Goal: Obtain resource: Obtain resource

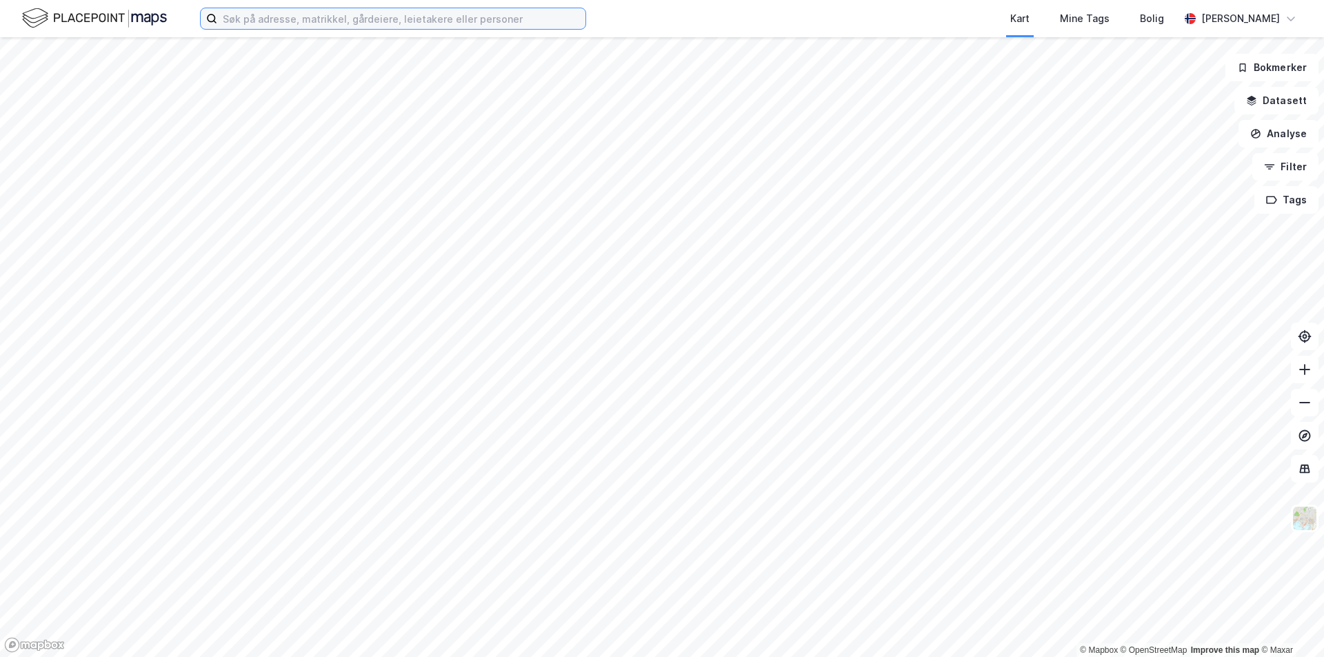
click at [266, 17] on input at bounding box center [401, 18] width 368 height 21
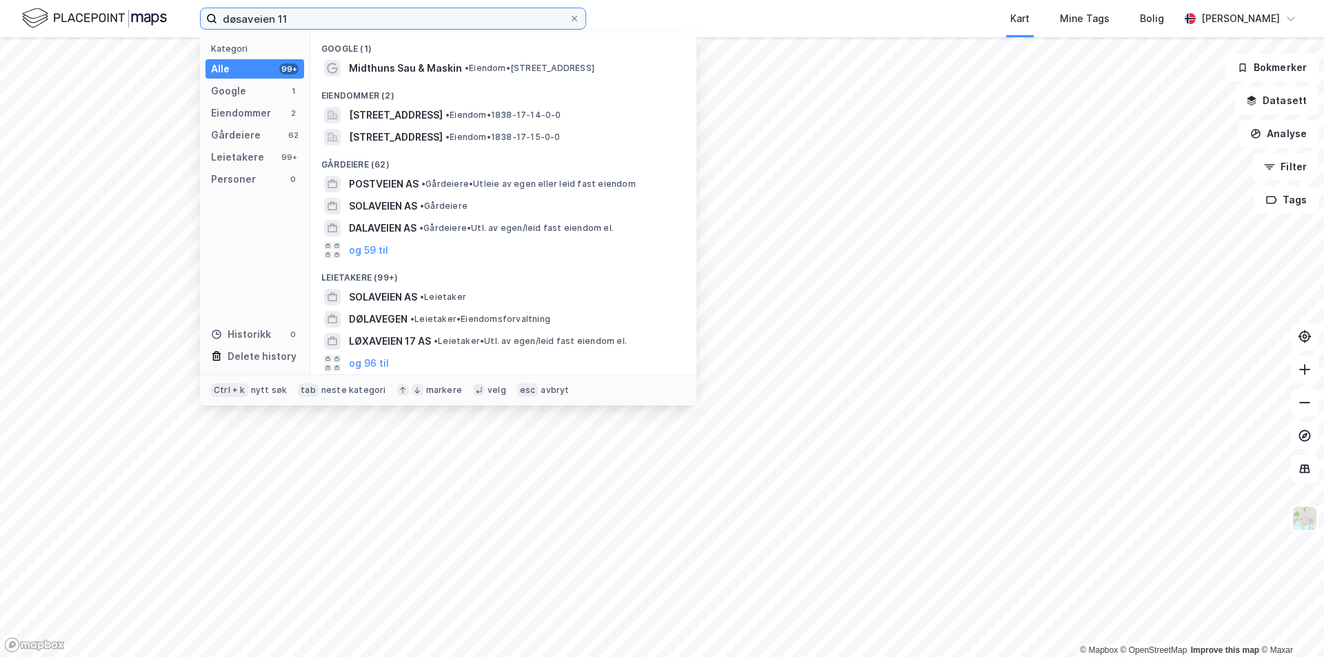
type input "døsaveien 11"
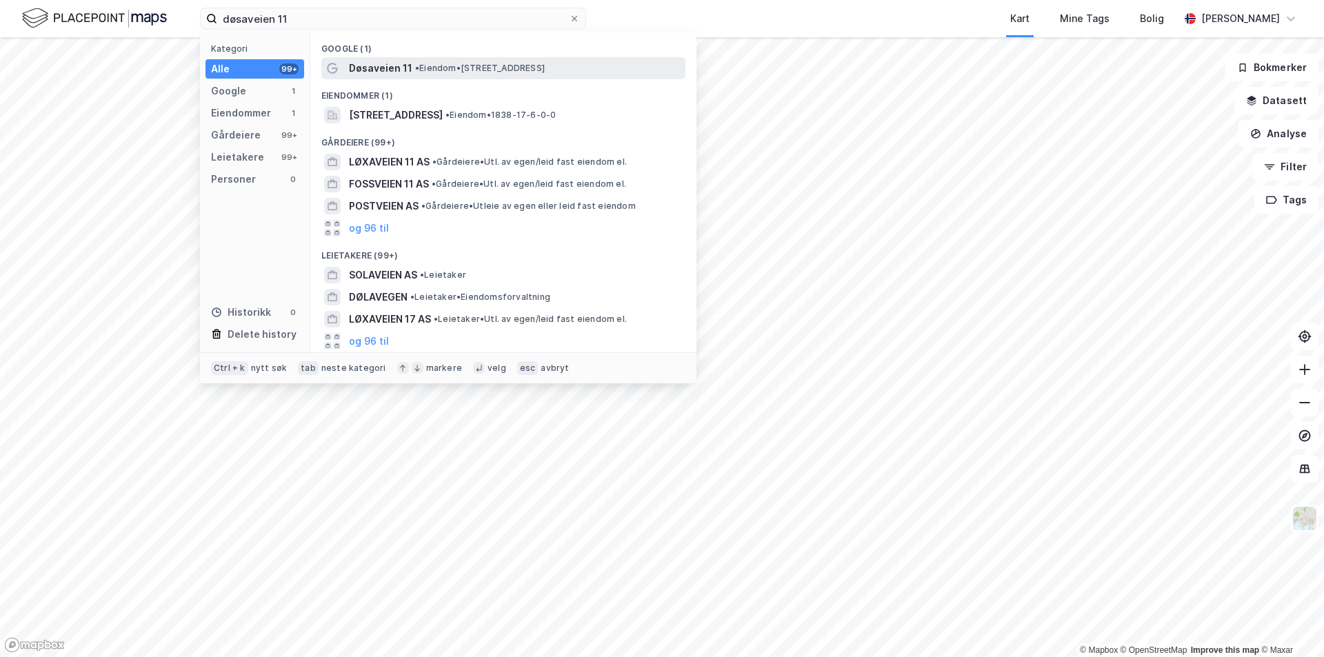
click at [502, 69] on span "• Eiendom • [STREET_ADDRESS]" at bounding box center [480, 68] width 130 height 11
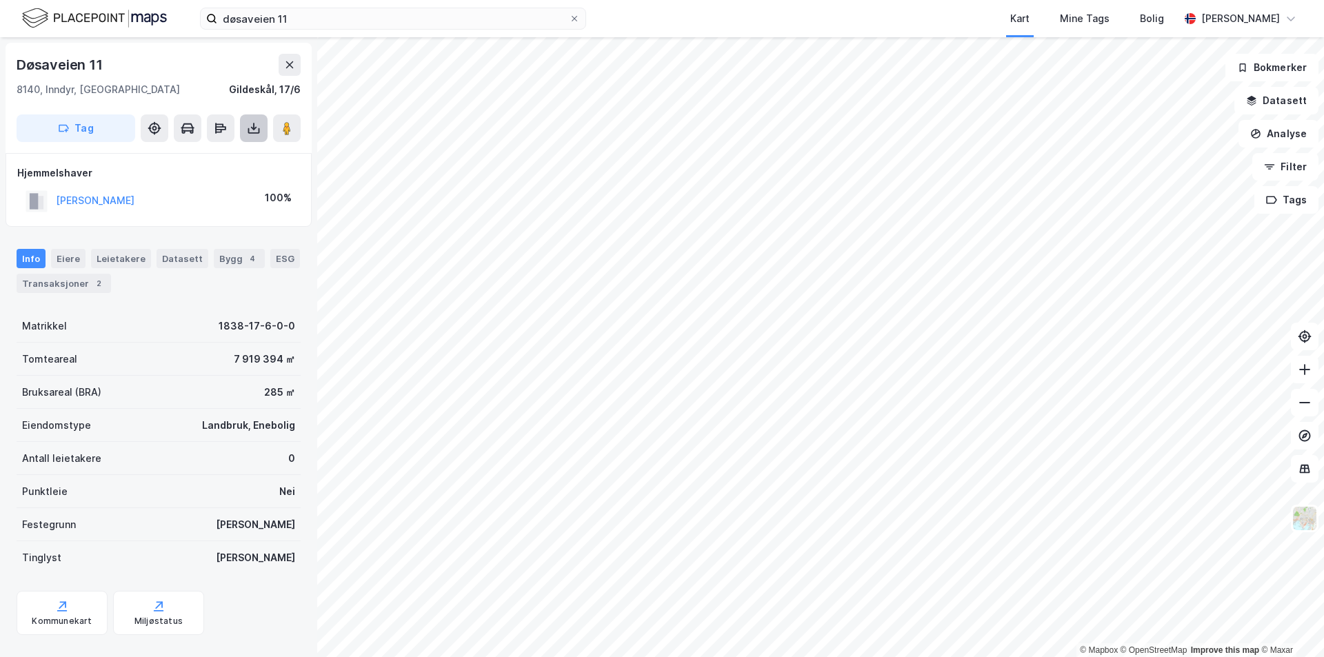
click at [257, 123] on icon at bounding box center [254, 128] width 14 height 14
click at [210, 155] on div "Last ned grunnbok" at bounding box center [186, 155] width 80 height 11
